Goal: Information Seeking & Learning: Find contact information

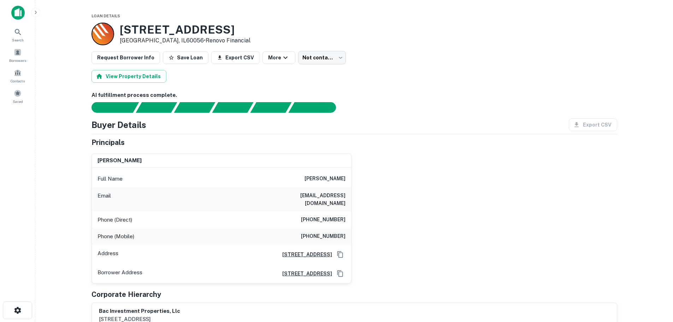
click at [199, 129] on div "Buyer Details Export CSV" at bounding box center [355, 124] width 526 height 13
click at [201, 132] on div "Buyer Details Export CSV Principals mahir buljina Full Name mahir buljina Email…" at bounding box center [355, 223] width 526 height 210
drag, startPoint x: 313, startPoint y: 179, endPoint x: 347, endPoint y: 178, distance: 34.3
click at [347, 178] on div "Full Name mahir buljina" at bounding box center [221, 178] width 259 height 17
copy h6 "mahir buljina"
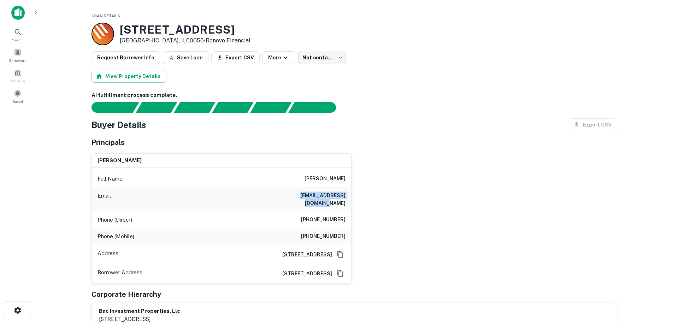
drag, startPoint x: 285, startPoint y: 196, endPoint x: 347, endPoint y: 196, distance: 61.5
click at [347, 196] on div "Email mahirabuljina@yahoo.com" at bounding box center [221, 199] width 259 height 24
copy h6 "mahirabuljina@yahoo.com"
drag, startPoint x: 307, startPoint y: 181, endPoint x: 348, endPoint y: 181, distance: 41.0
click at [348, 181] on div "Full Name mahir buljina" at bounding box center [221, 178] width 259 height 17
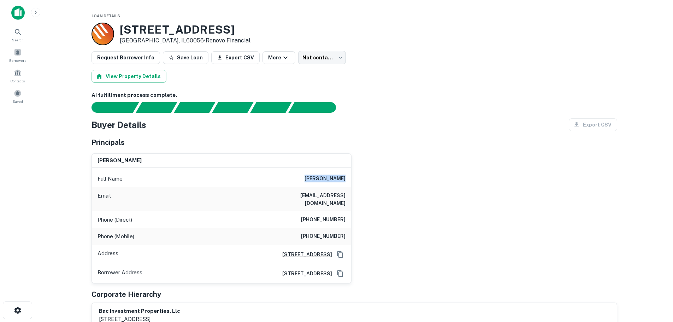
copy h6 "mahir buljina"
click at [301, 175] on div "Full Name mahir buljina" at bounding box center [221, 178] width 259 height 17
drag, startPoint x: 314, startPoint y: 177, endPoint x: 346, endPoint y: 178, distance: 31.5
click at [346, 178] on div "Full Name mahir buljina" at bounding box center [221, 178] width 259 height 17
copy h6 "mahir buljina"
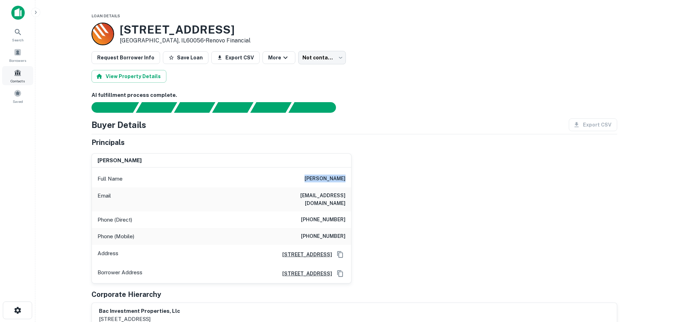
click at [15, 84] on div "Contacts" at bounding box center [17, 75] width 31 height 19
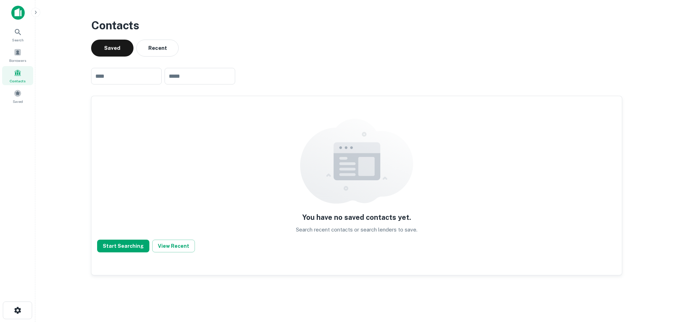
click at [41, 132] on main "Contacts Saved Recent ​ ​ You have no saved contacts yet. Search recent contact…" at bounding box center [356, 161] width 643 height 322
click at [17, 99] on span "Saved" at bounding box center [18, 102] width 10 height 6
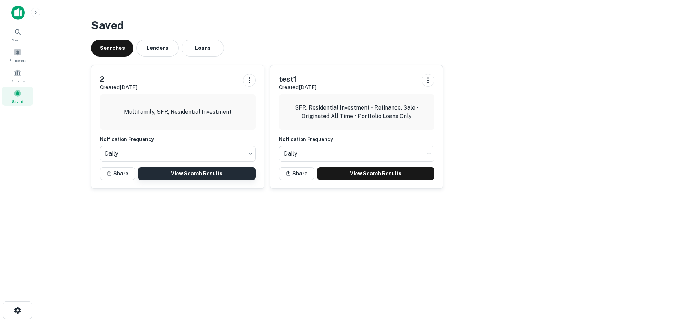
click at [220, 175] on link "View Search Results" at bounding box center [197, 173] width 118 height 13
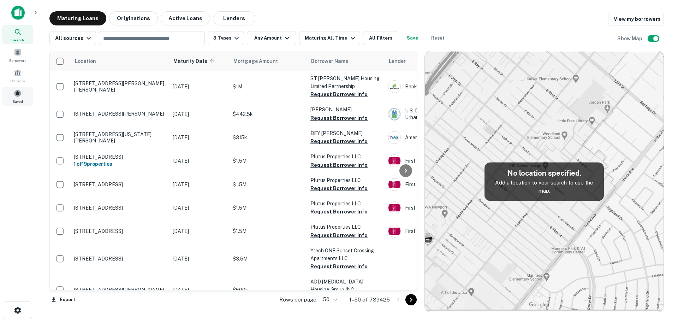
click at [16, 99] on span "Saved" at bounding box center [18, 102] width 10 height 6
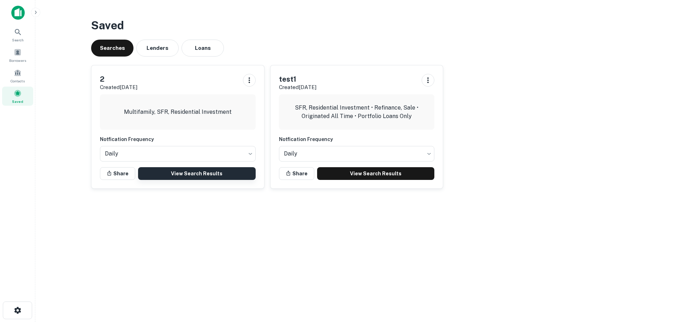
click at [205, 174] on link "View Search Results" at bounding box center [197, 173] width 118 height 13
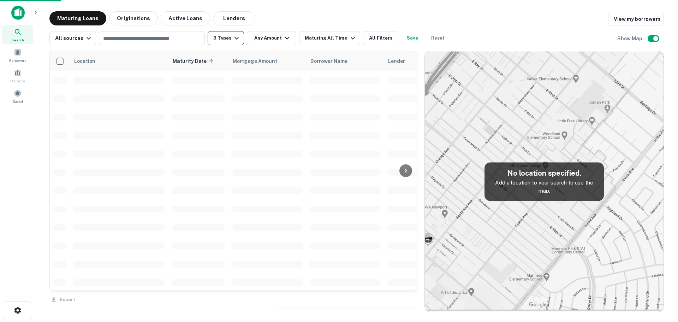
click at [232, 40] on icon "button" at bounding box center [236, 38] width 8 height 8
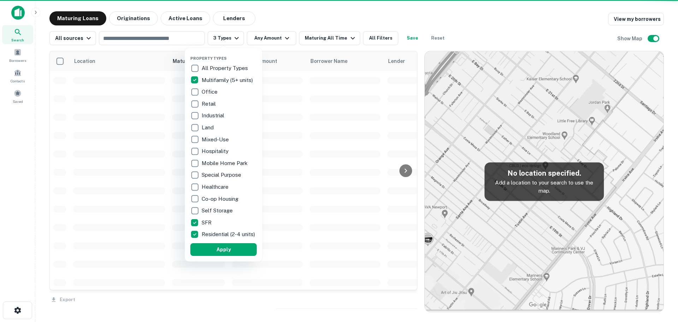
click at [224, 80] on p "Multifamily (5+ units)" at bounding box center [228, 80] width 53 height 8
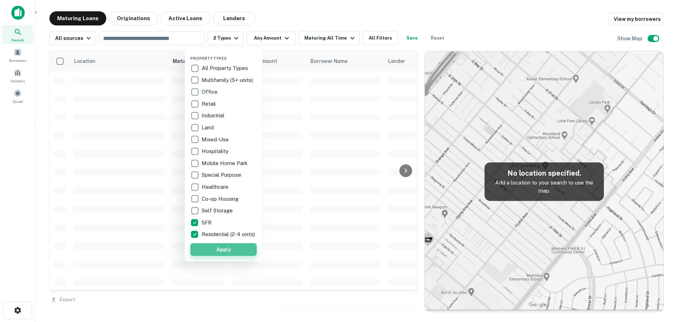
click at [217, 252] on button "Apply" at bounding box center [223, 249] width 66 height 13
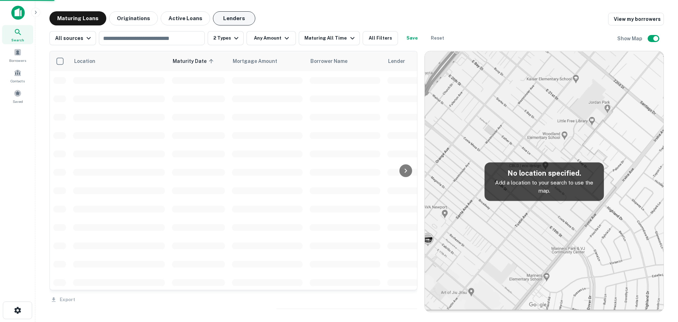
click at [226, 17] on button "Lenders" at bounding box center [234, 18] width 42 height 14
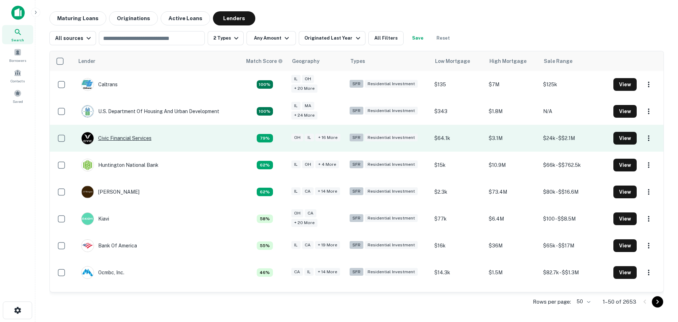
click at [112, 139] on div "Civic Financial Services" at bounding box center [116, 138] width 70 height 13
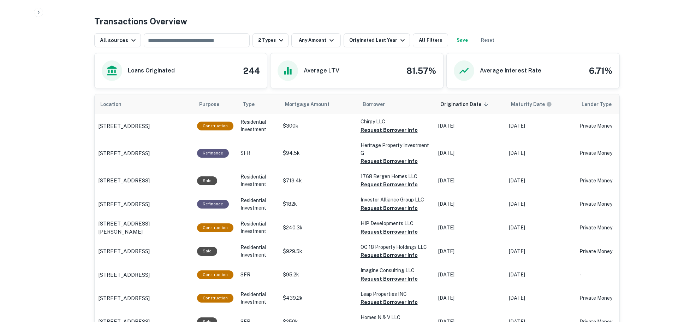
scroll to position [353, 0]
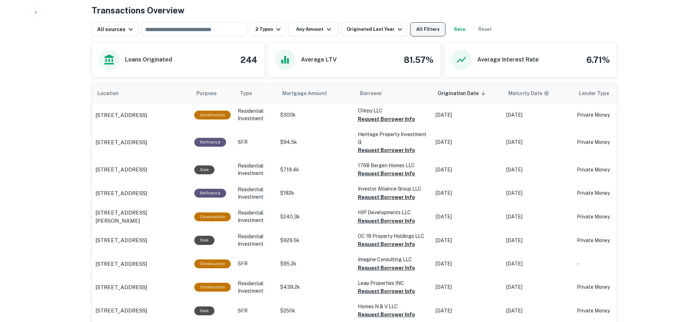
click at [410, 33] on button "All Filters" at bounding box center [427, 29] width 35 height 14
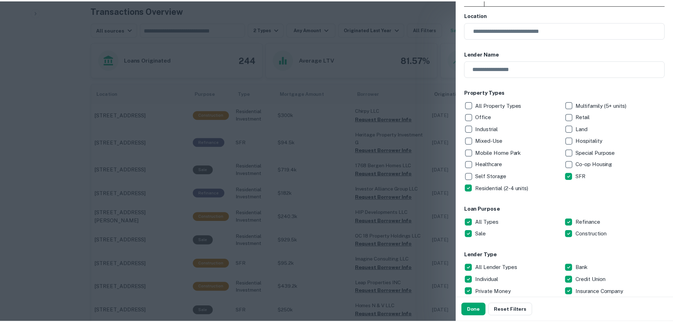
scroll to position [71, 0]
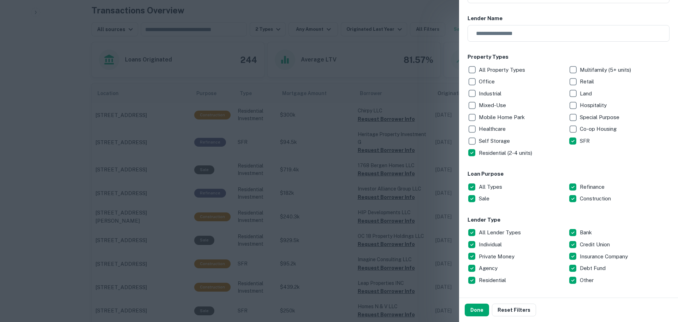
click at [586, 196] on p "Construction" at bounding box center [596, 198] width 33 height 8
click at [476, 311] on button "Done" at bounding box center [477, 310] width 24 height 13
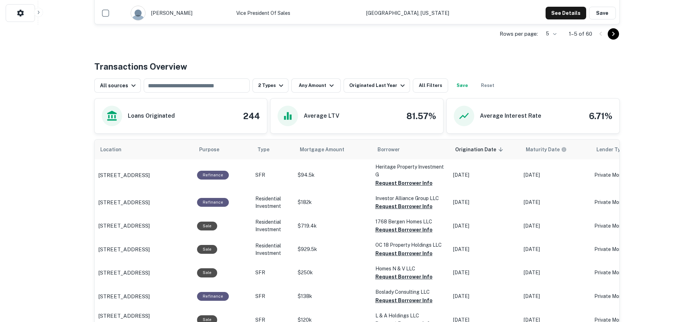
scroll to position [353, 0]
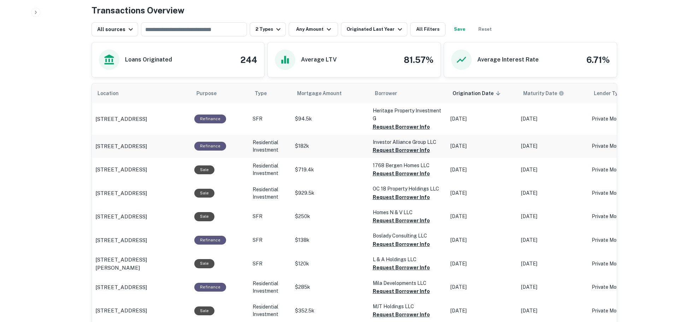
click at [391, 152] on button "Request Borrower Info" at bounding box center [401, 150] width 57 height 8
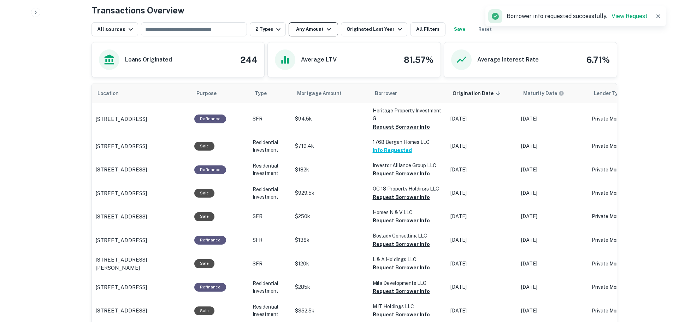
click at [306, 35] on button "Any Amount" at bounding box center [313, 29] width 49 height 14
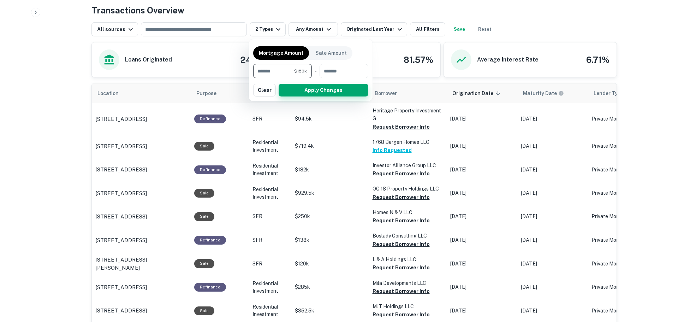
type input "******"
click at [308, 92] on button "Apply Changes" at bounding box center [324, 90] width 90 height 13
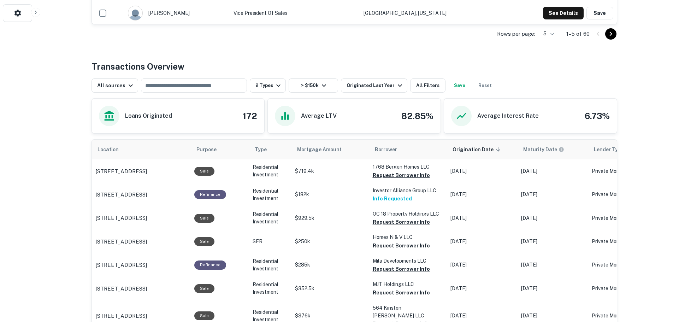
scroll to position [353, 0]
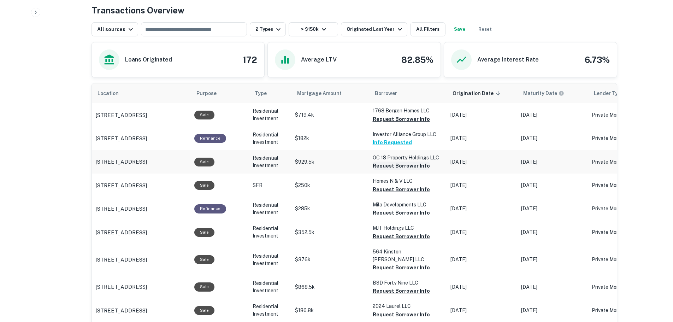
click at [373, 164] on button "Request Borrower Info" at bounding box center [401, 165] width 57 height 8
click at [373, 188] on button "Request Borrower Info" at bounding box center [401, 189] width 57 height 8
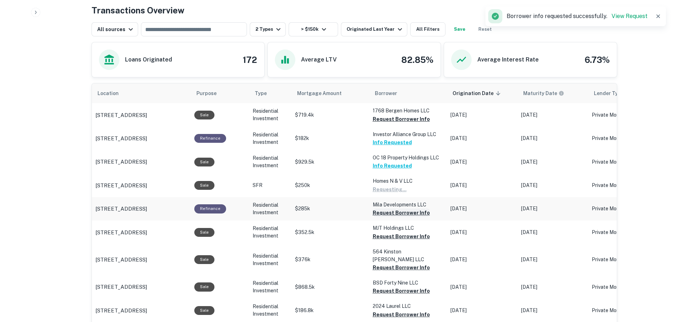
click at [373, 214] on button "Request Borrower Info" at bounding box center [401, 212] width 57 height 8
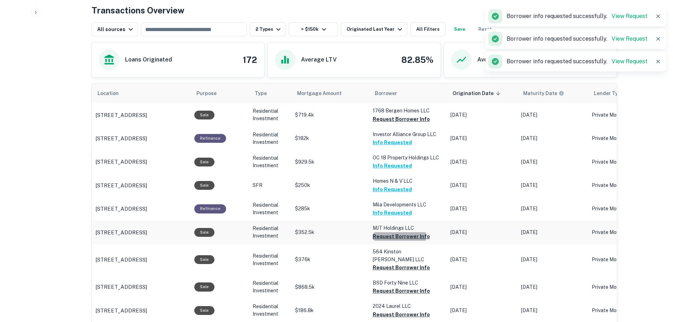
click at [373, 237] on button "Request Borrower Info" at bounding box center [401, 236] width 57 height 8
click at [377, 263] on button "Request Borrower Info" at bounding box center [401, 267] width 57 height 8
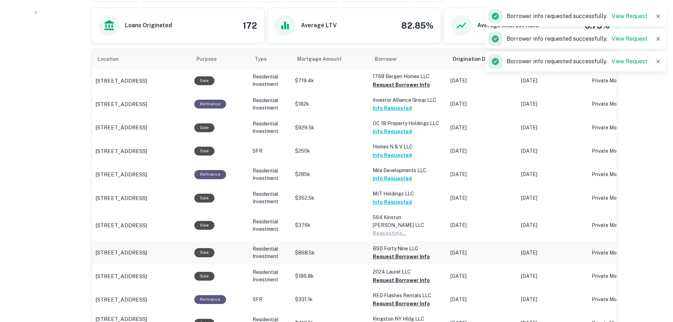
scroll to position [389, 0]
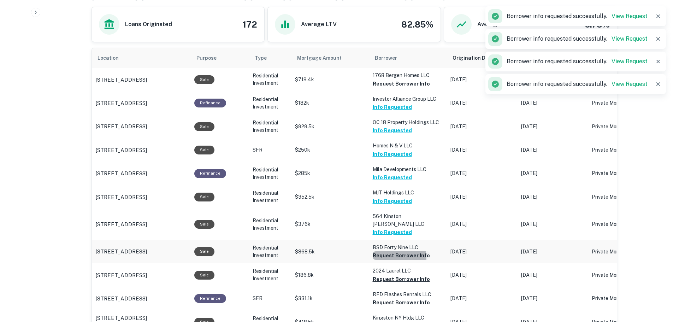
click at [379, 251] on button "Request Borrower Info" at bounding box center [401, 255] width 57 height 8
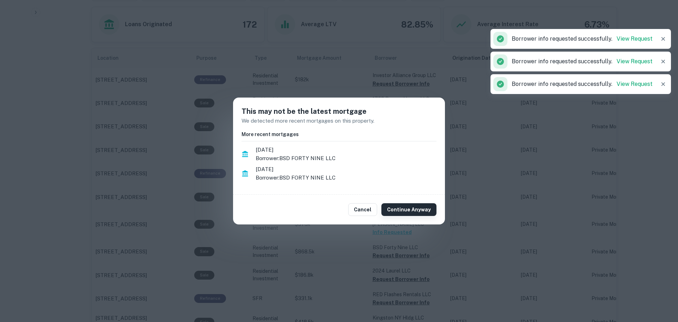
click at [408, 205] on button "Continue Anyway" at bounding box center [409, 209] width 55 height 13
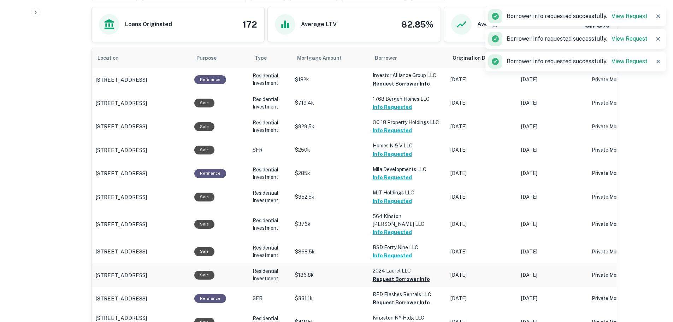
click at [401, 275] on button "Request Borrower Info" at bounding box center [401, 279] width 57 height 8
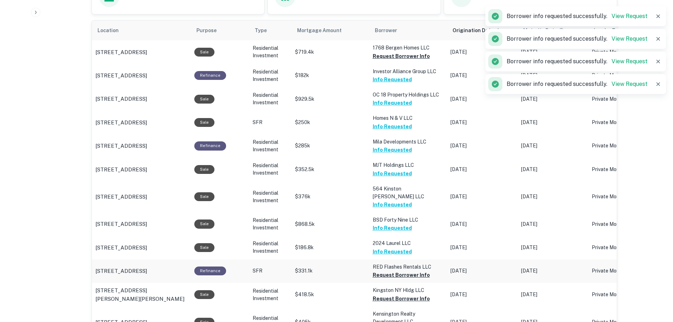
scroll to position [424, 0]
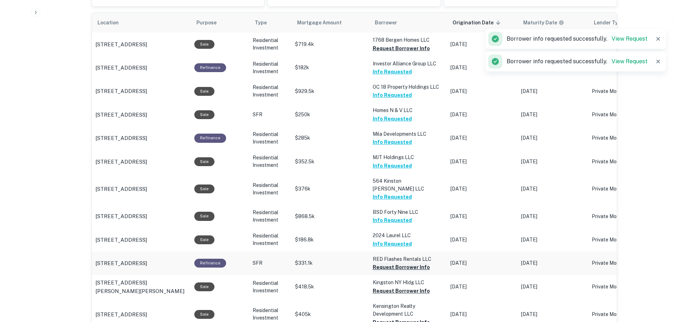
click at [397, 263] on button "Request Borrower Info" at bounding box center [401, 267] width 57 height 8
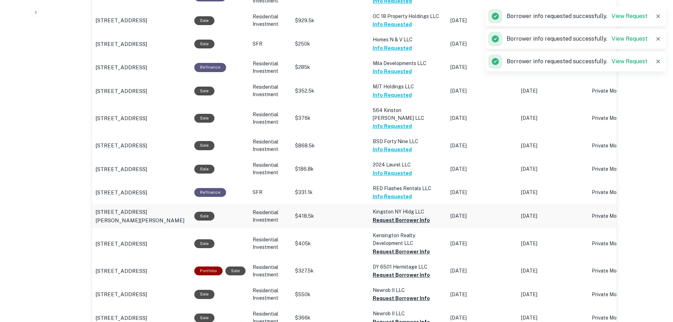
click at [401, 216] on button "Request Borrower Info" at bounding box center [401, 220] width 57 height 8
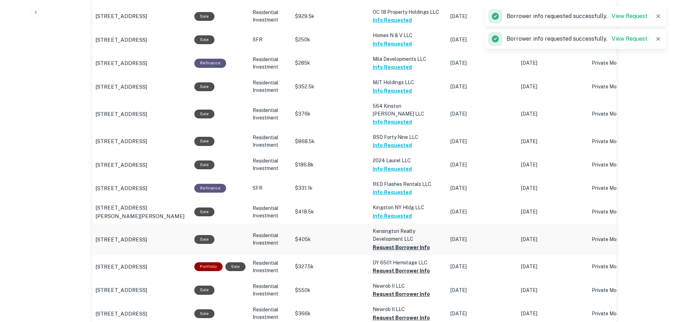
click at [399, 243] on button "Request Borrower Info" at bounding box center [401, 247] width 57 height 8
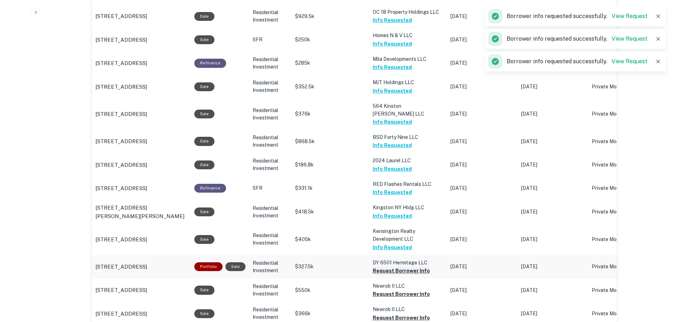
click at [399, 266] on button "Request Borrower Info" at bounding box center [401, 270] width 57 height 8
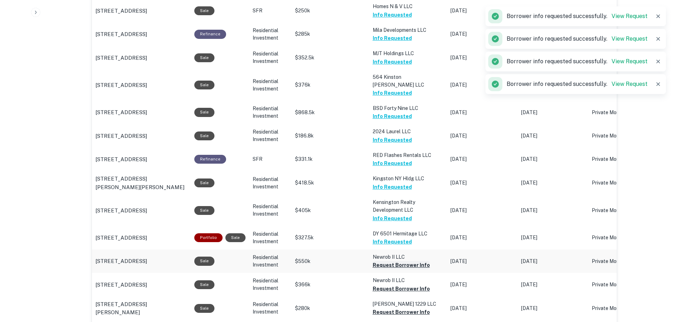
scroll to position [534, 0]
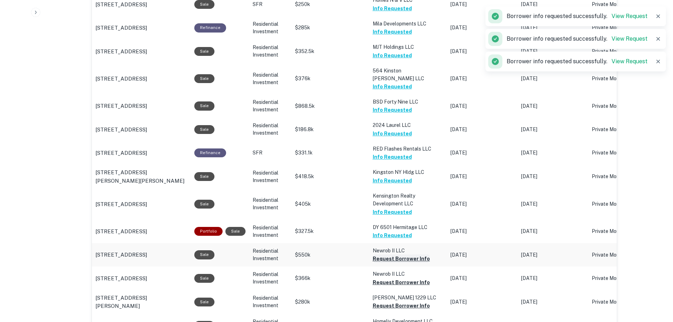
click at [398, 254] on button "Request Borrower Info" at bounding box center [401, 258] width 57 height 8
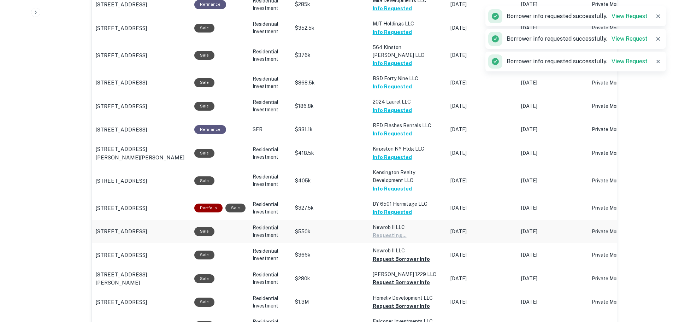
scroll to position [570, 0]
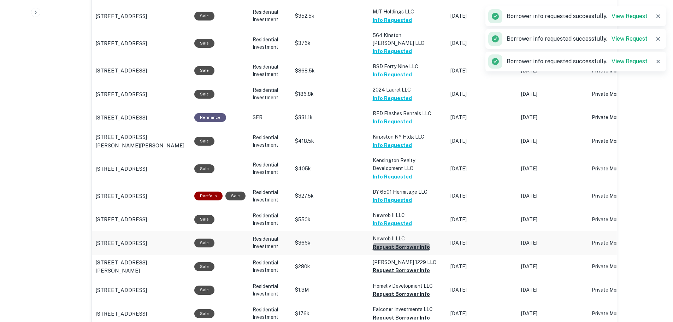
click at [399, 243] on button "Request Borrower Info" at bounding box center [401, 247] width 57 height 8
click at [400, 266] on button "Request Borrower Info" at bounding box center [401, 270] width 57 height 8
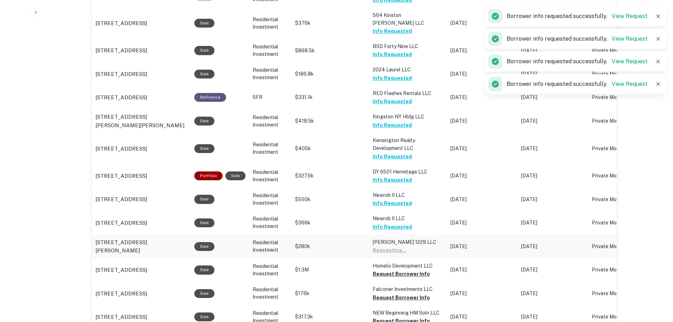
scroll to position [605, 0]
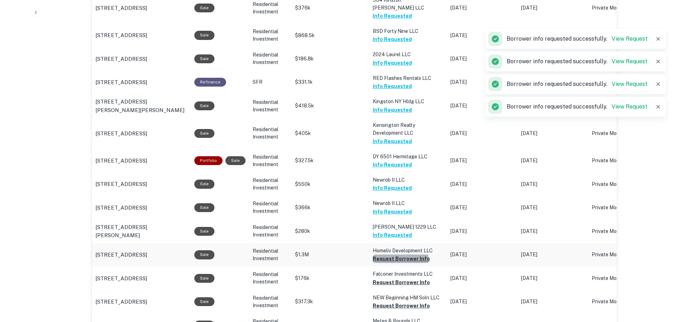
click at [398, 254] on button "Request Borrower Info" at bounding box center [401, 258] width 57 height 8
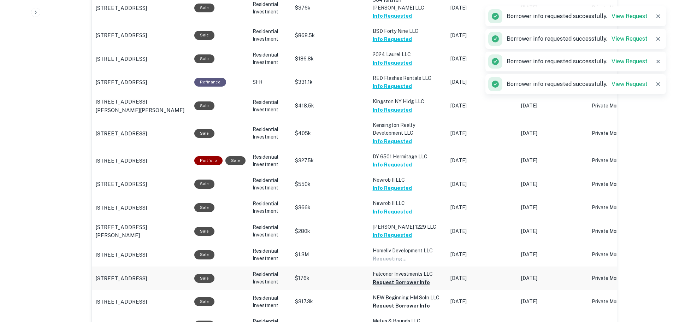
click at [395, 278] on button "Request Borrower Info" at bounding box center [401, 282] width 57 height 8
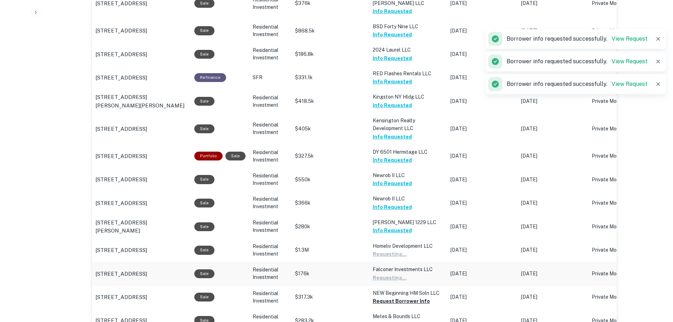
scroll to position [640, 0]
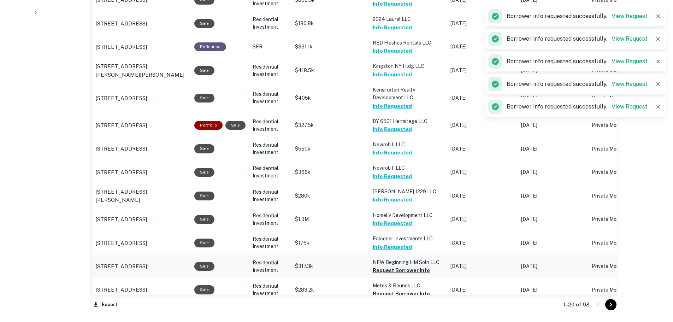
click at [394, 266] on button "Request Borrower Info" at bounding box center [401, 270] width 57 height 8
click at [395, 289] on button "Request Borrower Info" at bounding box center [401, 293] width 57 height 8
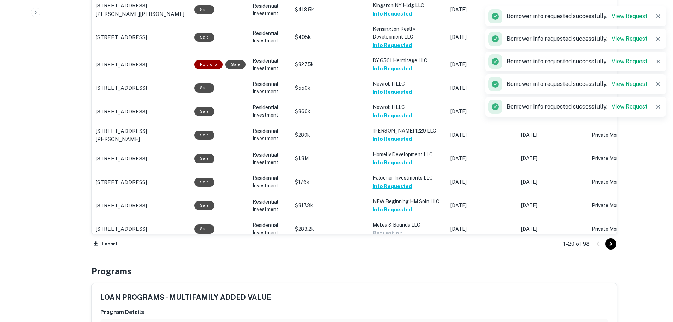
scroll to position [711, 0]
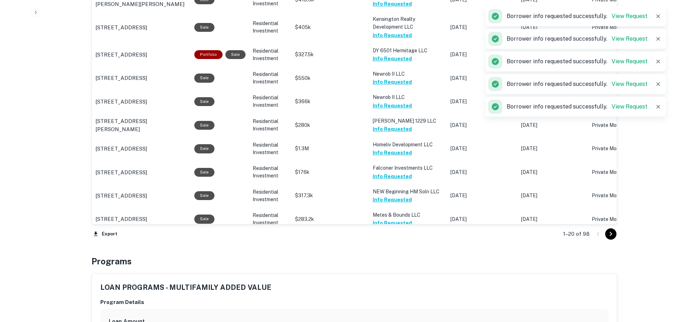
click at [606, 236] on button "Go to next page" at bounding box center [610, 233] width 11 height 11
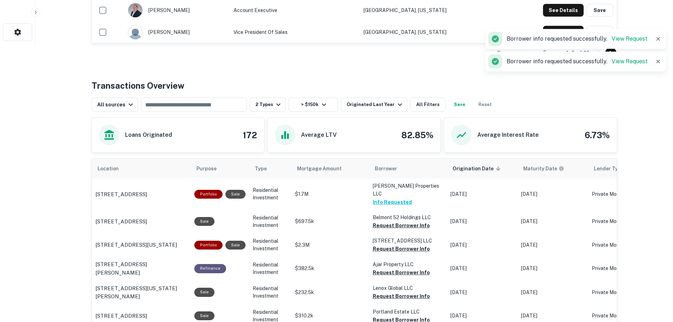
scroll to position [339, 0]
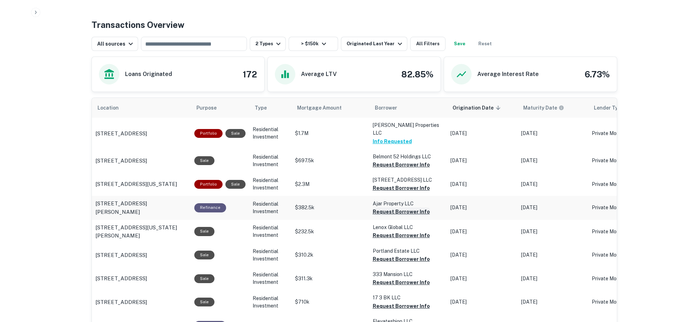
click at [389, 207] on button "Request Borrower Info" at bounding box center [401, 211] width 57 height 8
click at [405, 231] on button "Request Borrower Info" at bounding box center [401, 235] width 57 height 8
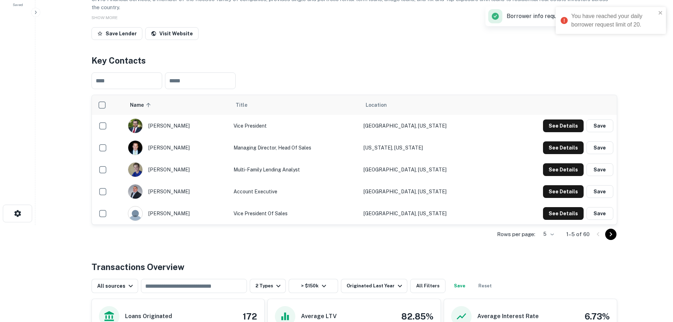
scroll to position [0, 0]
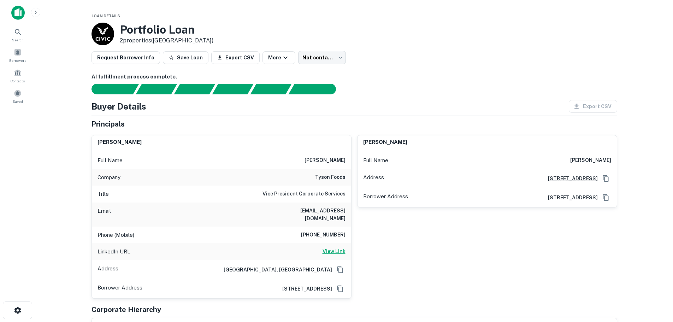
click at [334, 247] on h6 "View Link" at bounding box center [334, 251] width 23 height 8
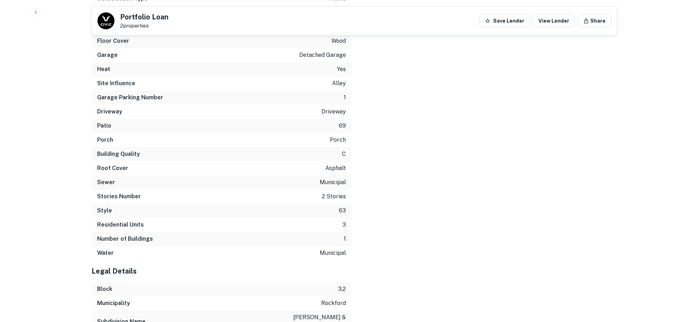
scroll to position [1382, 0]
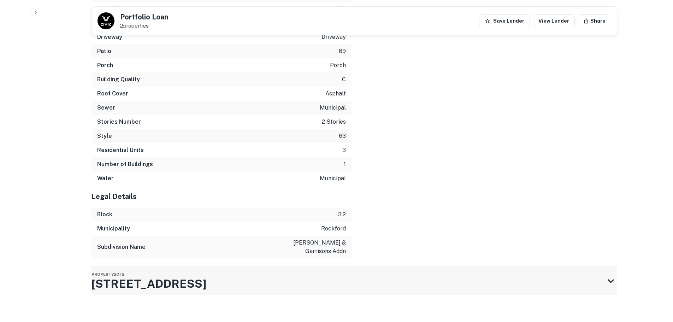
click at [154, 277] on h3 "1136 N Church St" at bounding box center [149, 283] width 115 height 17
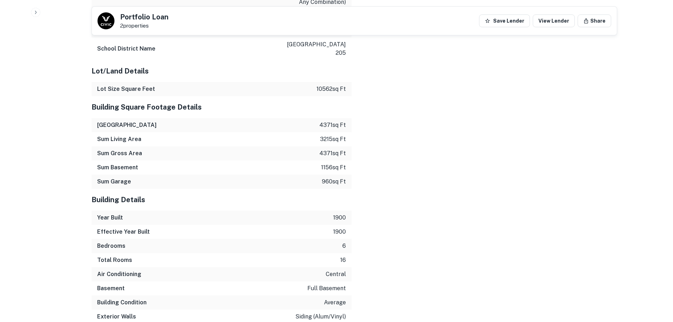
scroll to position [1594, 0]
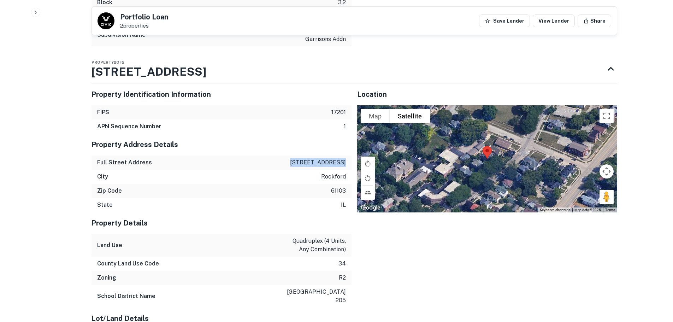
drag, startPoint x: 292, startPoint y: 152, endPoint x: 345, endPoint y: 153, distance: 53.4
click at [345, 155] on div "Full Street Address 1136 n church st" at bounding box center [222, 162] width 260 height 14
copy p "1136 n church st"
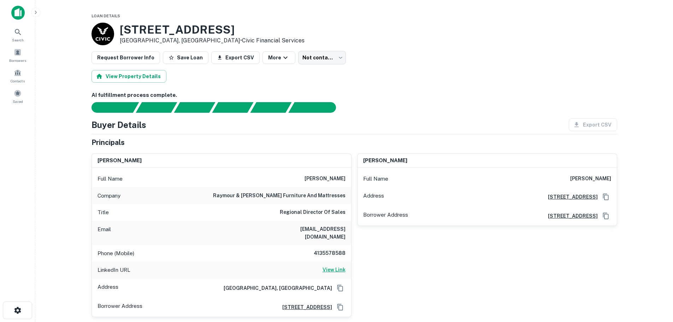
click at [329, 266] on h6 "View Link" at bounding box center [334, 270] width 23 height 8
